Goal: Task Accomplishment & Management: Manage account settings

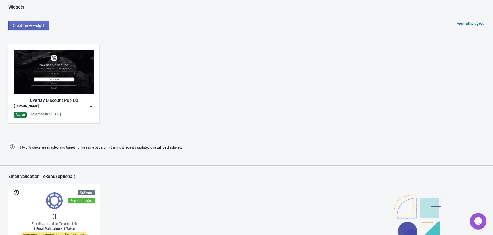
click at [69, 107] on div "[PERSON_NAME]" at bounding box center [54, 106] width 80 height 5
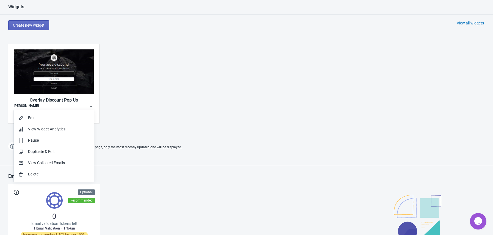
scroll to position [277, 0]
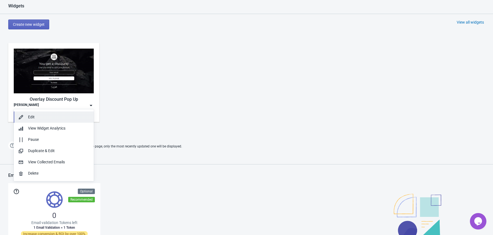
click at [58, 119] on div "Edit" at bounding box center [58, 117] width 61 height 6
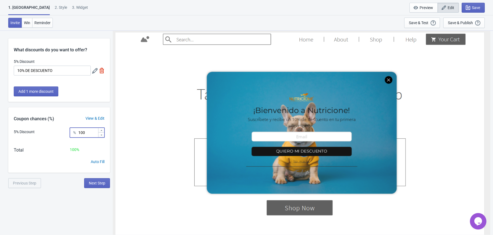
click at [93, 133] on input "100" at bounding box center [88, 133] width 20 height 10
click at [99, 119] on div "View & Edit" at bounding box center [95, 119] width 30 height 6
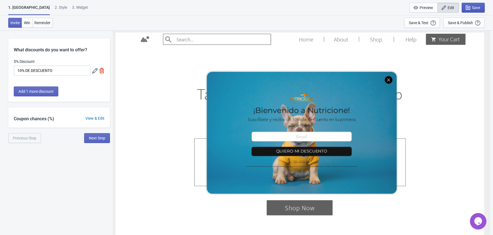
click at [476, 9] on span "Save" at bounding box center [476, 7] width 8 height 4
